Goal: Task Accomplishment & Management: Manage account settings

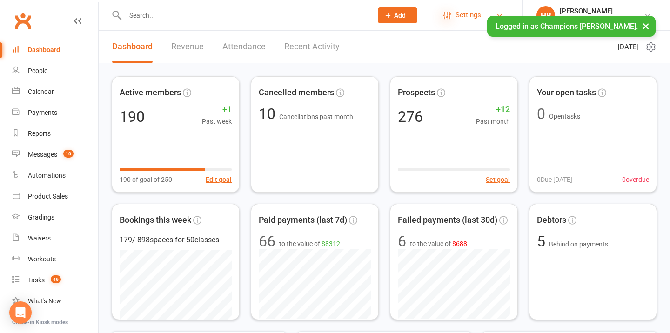
click at [453, 19] on link "Settings" at bounding box center [476, 15] width 65 height 21
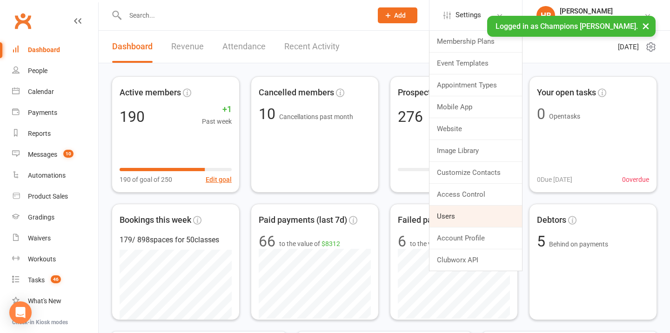
click at [473, 209] on link "Users" at bounding box center [476, 216] width 93 height 21
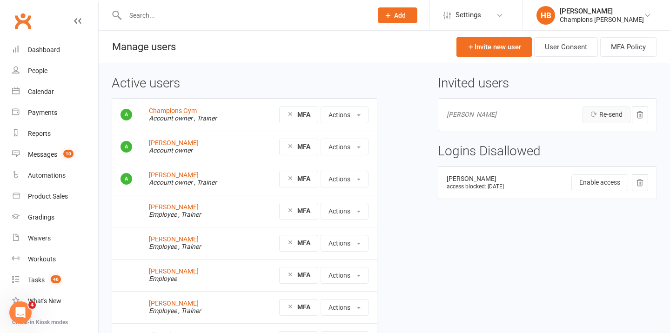
click at [614, 112] on link "Re-send" at bounding box center [607, 115] width 48 height 17
